Goal: Task Accomplishment & Management: Manage account settings

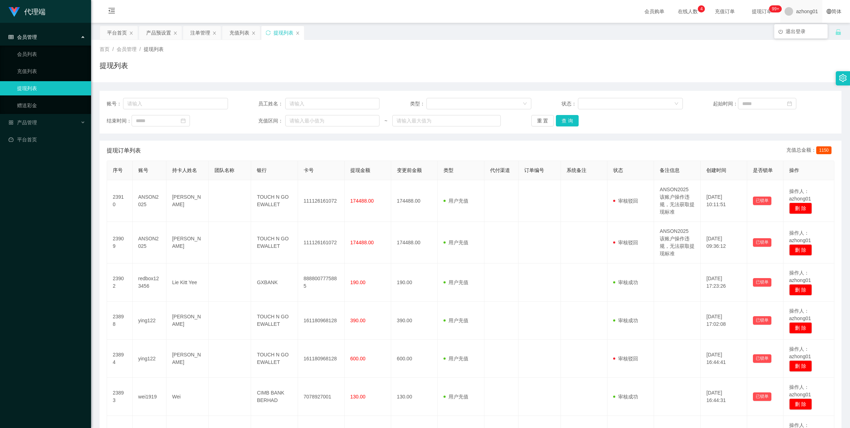
click at [800, 11] on span "azhong01" at bounding box center [807, 11] width 22 height 23
click at [796, 30] on span "退出登录" at bounding box center [796, 31] width 20 height 6
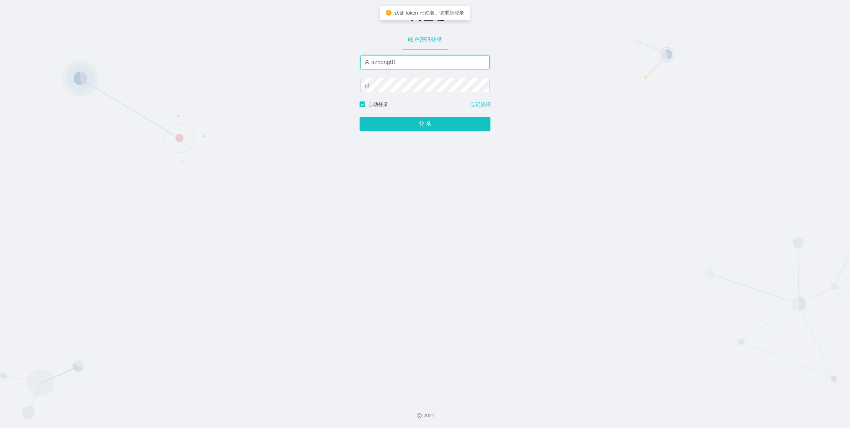
click at [425, 60] on input "azhong01" at bounding box center [425, 62] width 130 height 14
type input "xiaowei01"
click at [393, 124] on button "登 录" at bounding box center [425, 124] width 131 height 14
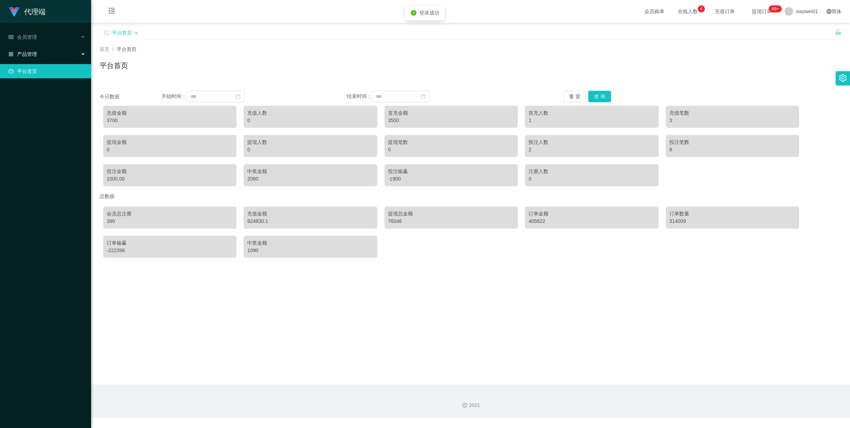
click at [36, 57] on span "产品管理" at bounding box center [23, 54] width 28 height 6
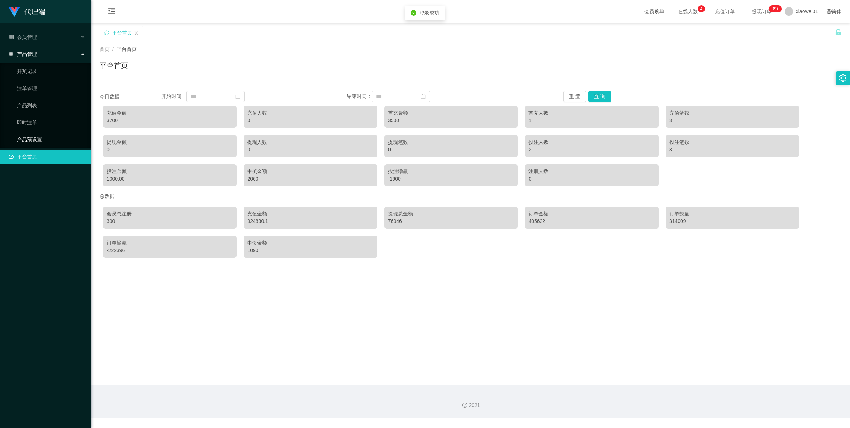
click at [31, 140] on link "产品预设置" at bounding box center [51, 139] width 68 height 14
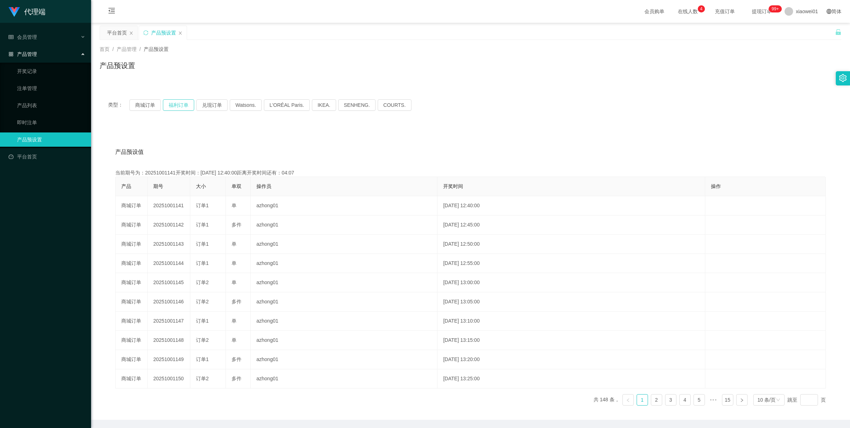
click at [175, 109] on button "福利订单" at bounding box center [178, 104] width 31 height 11
click at [22, 88] on link "注单管理" at bounding box center [51, 88] width 68 height 14
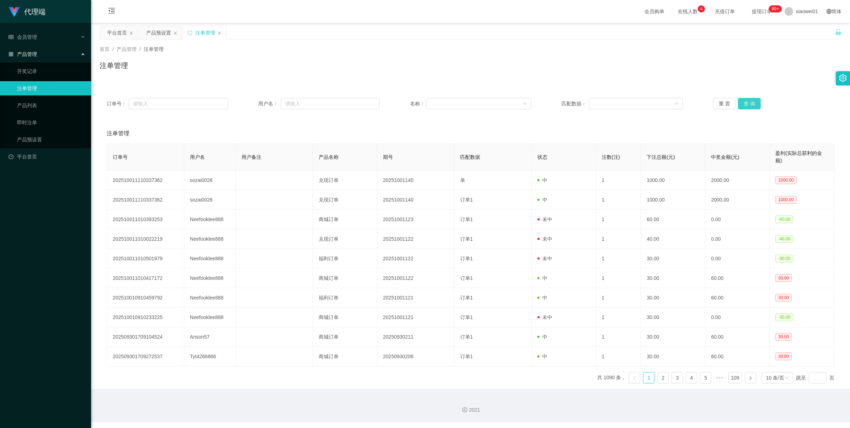
click at [738, 106] on button "查 询" at bounding box center [749, 103] width 23 height 11
click at [736, 106] on div "重 置 查 询" at bounding box center [773, 103] width 121 height 11
click at [799, 0] on html "代理端 会员管理 产品管理 开奖记录 注单管理 产品列表 即时注单 产品预设置 平台首页 保存配置 重置配置 整体风格设置 主题色 导航设置 内容区域宽度 定…" at bounding box center [425, 214] width 850 height 428
